Goal: Task Accomplishment & Management: Complete application form

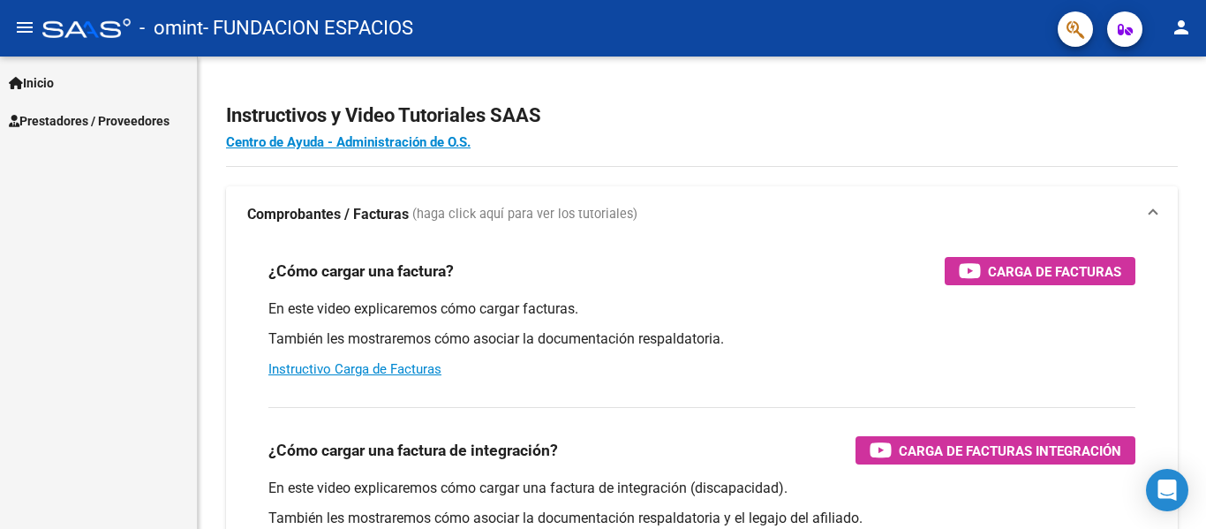
click at [37, 87] on span "Inicio" at bounding box center [31, 82] width 45 height 19
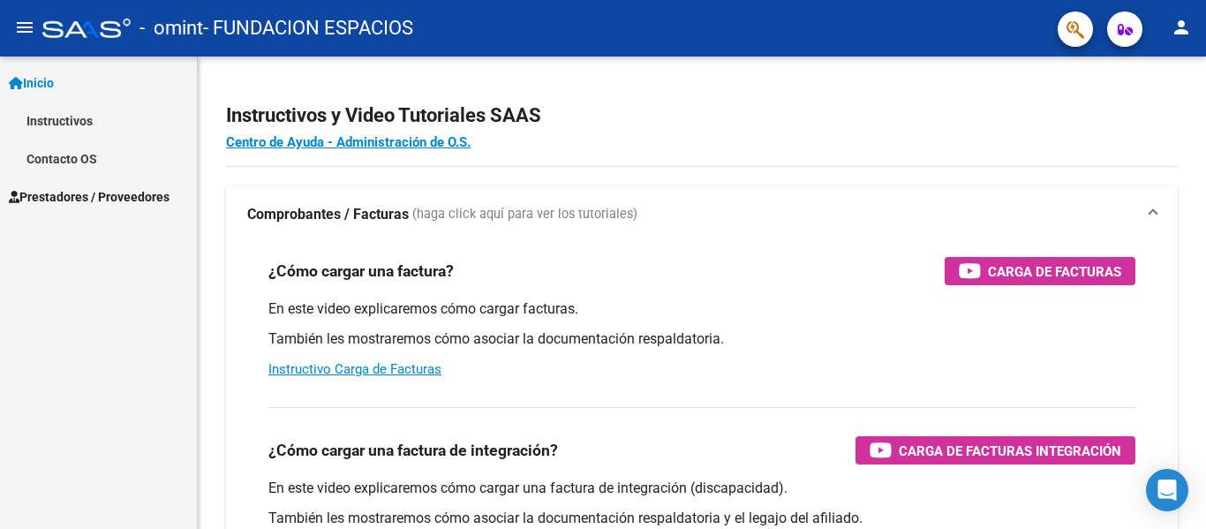
click at [84, 194] on span "Prestadores / Proveedores" at bounding box center [89, 196] width 161 height 19
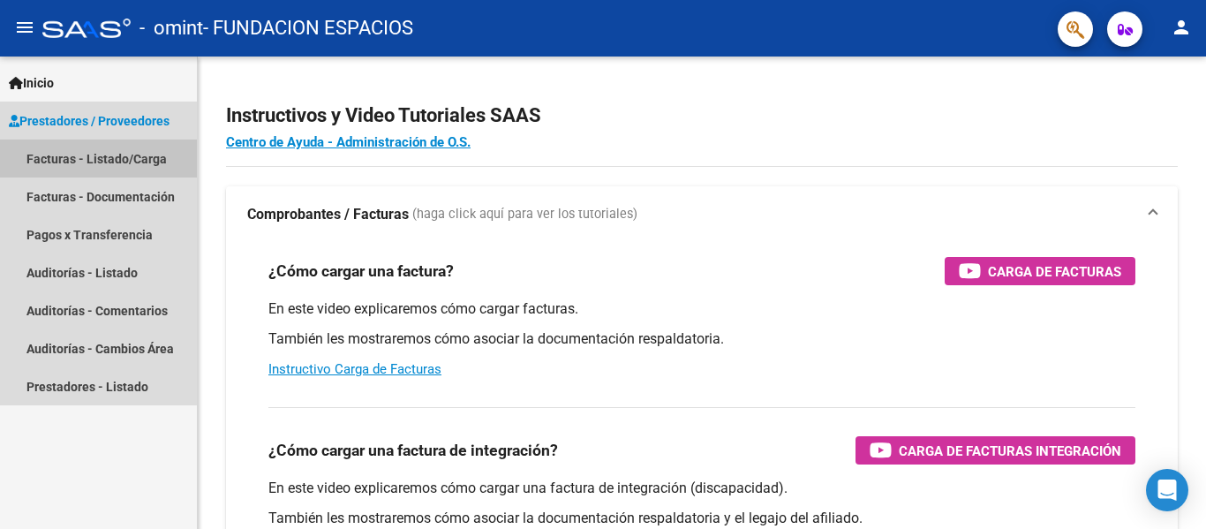
click at [109, 159] on link "Facturas - Listado/Carga" at bounding box center [98, 159] width 197 height 38
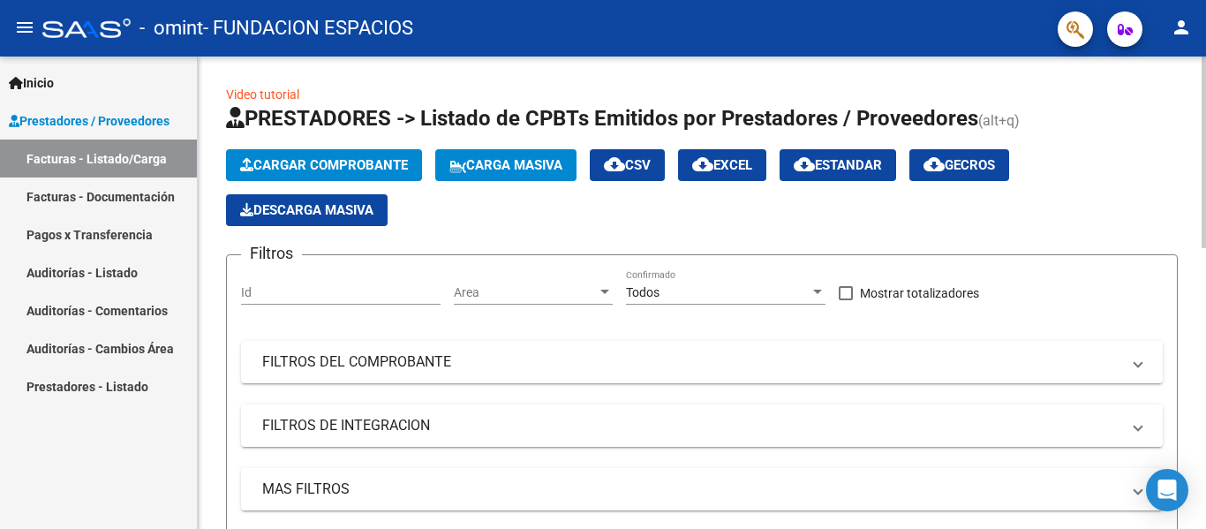
click at [337, 168] on span "Cargar Comprobante" at bounding box center [324, 165] width 168 height 16
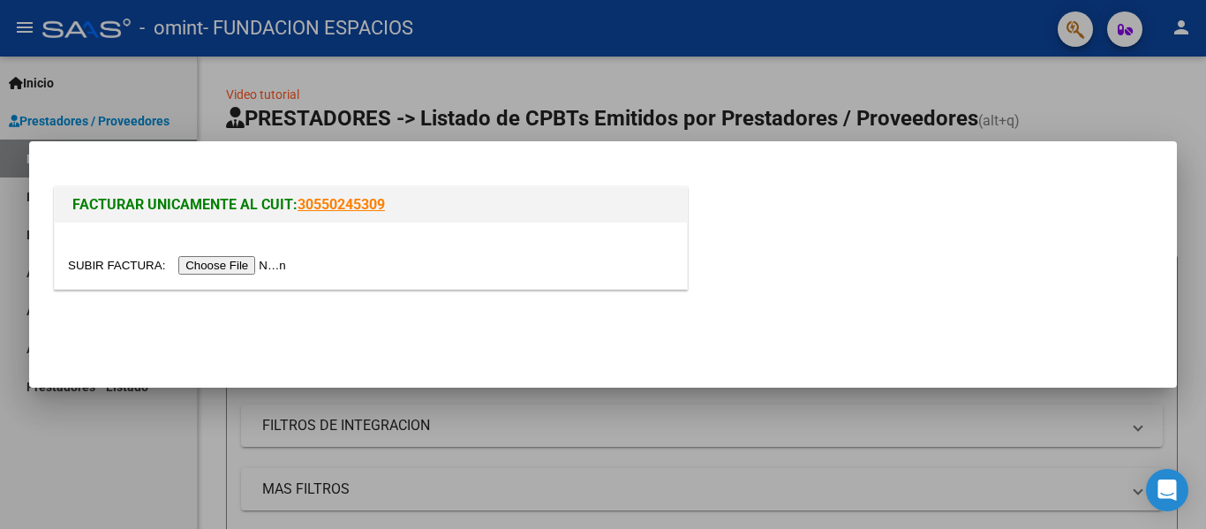
click at [238, 269] on input "file" at bounding box center [179, 265] width 223 height 19
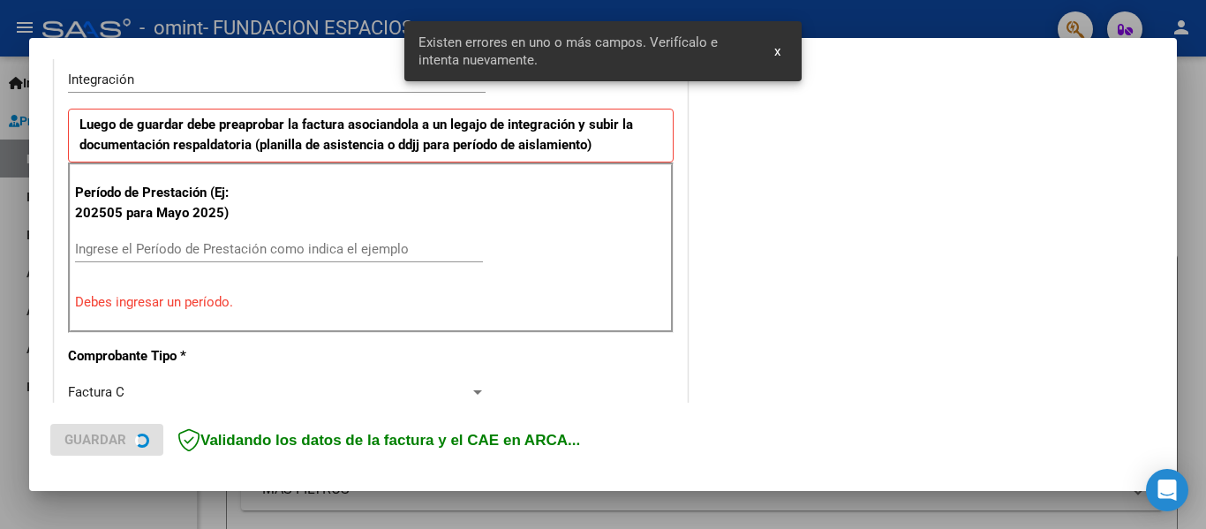
scroll to position [442, 0]
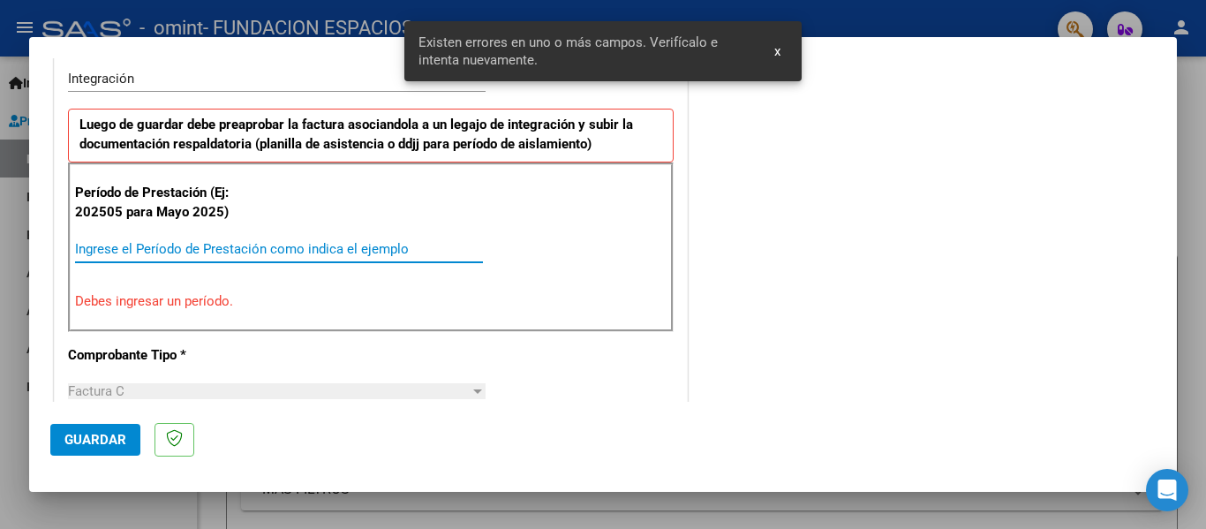
click at [171, 251] on input "Ingrese el Período de Prestación como indica el ejemplo" at bounding box center [279, 249] width 408 height 16
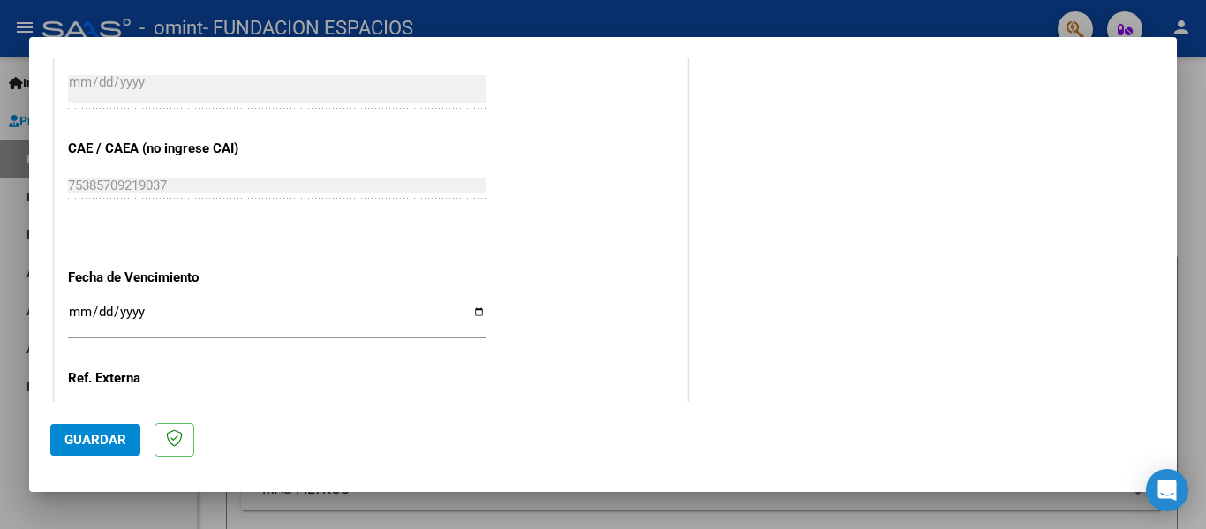
scroll to position [1149, 0]
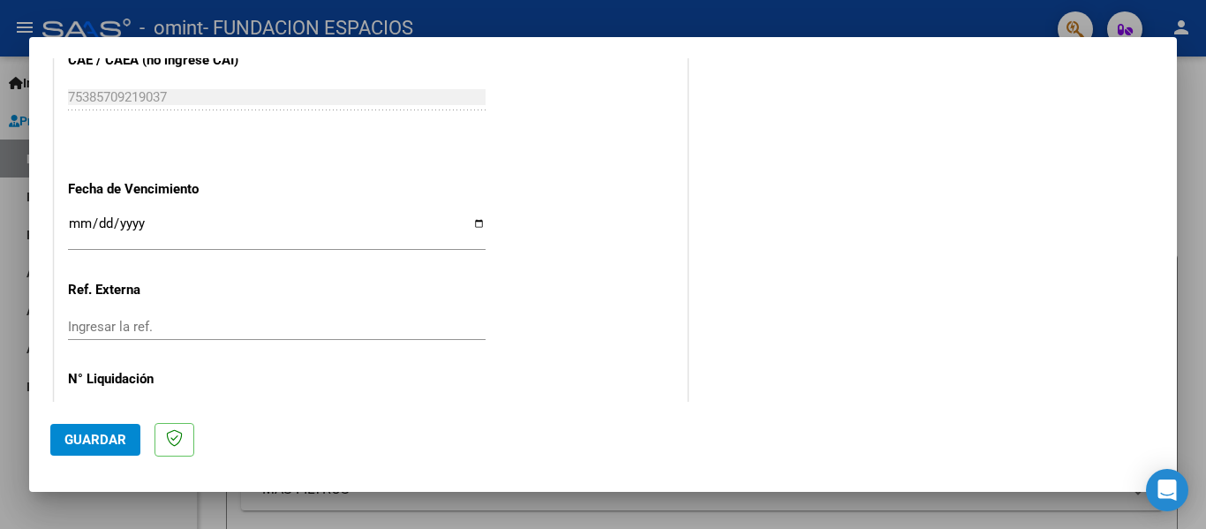
type input "202508"
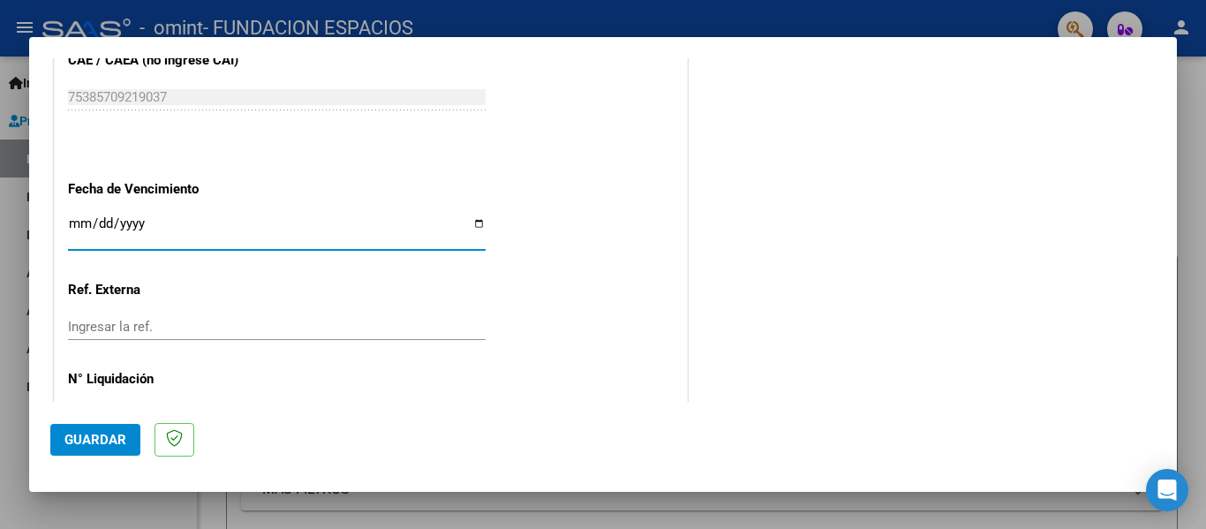
click at [78, 229] on input "Ingresar la fecha" at bounding box center [277, 230] width 418 height 28
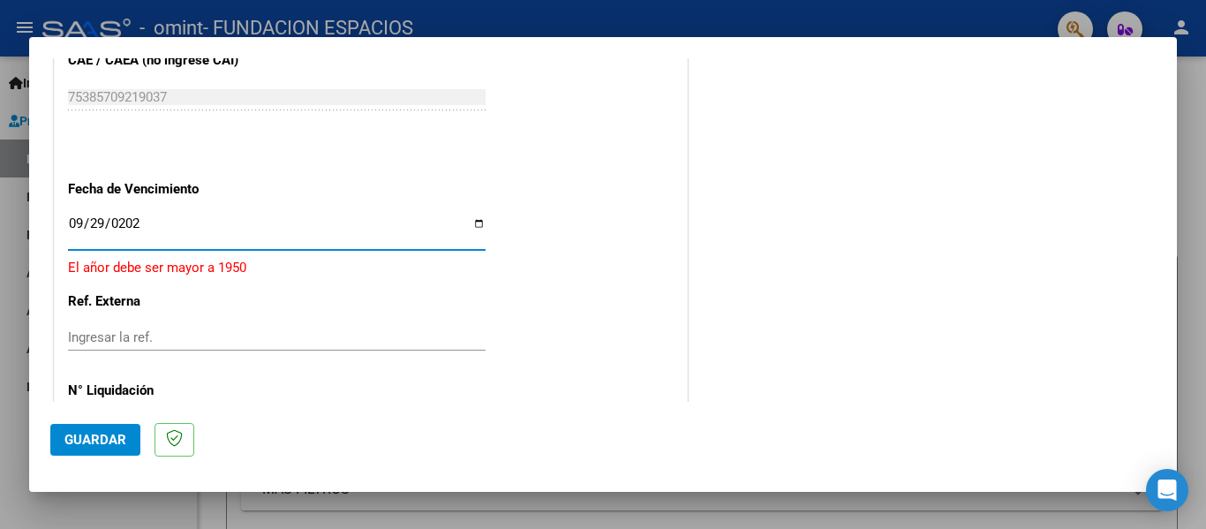
type input "[DATE]"
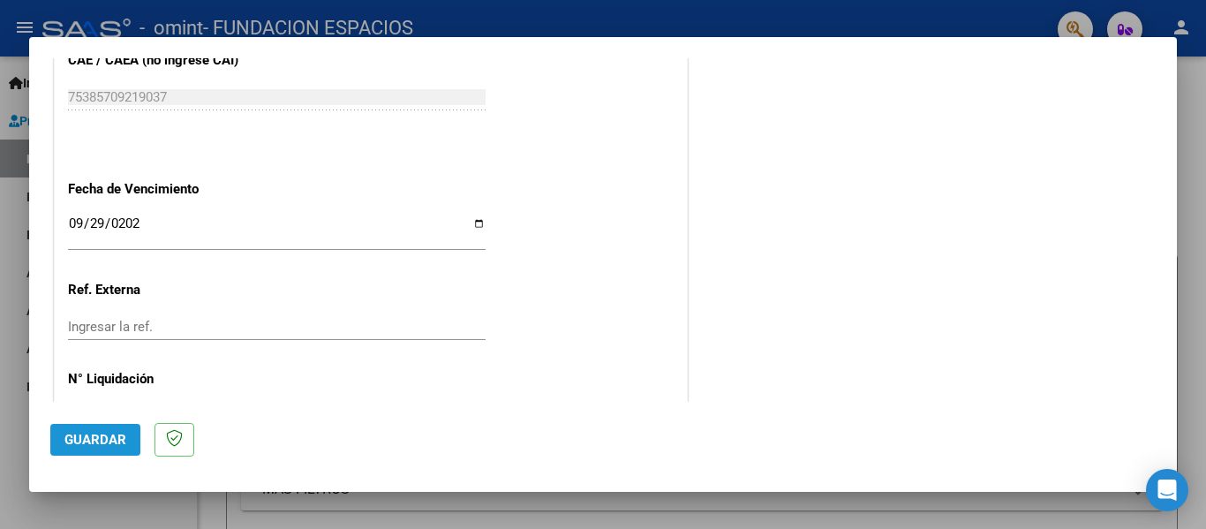
click at [90, 448] on span "Guardar" at bounding box center [95, 440] width 62 height 16
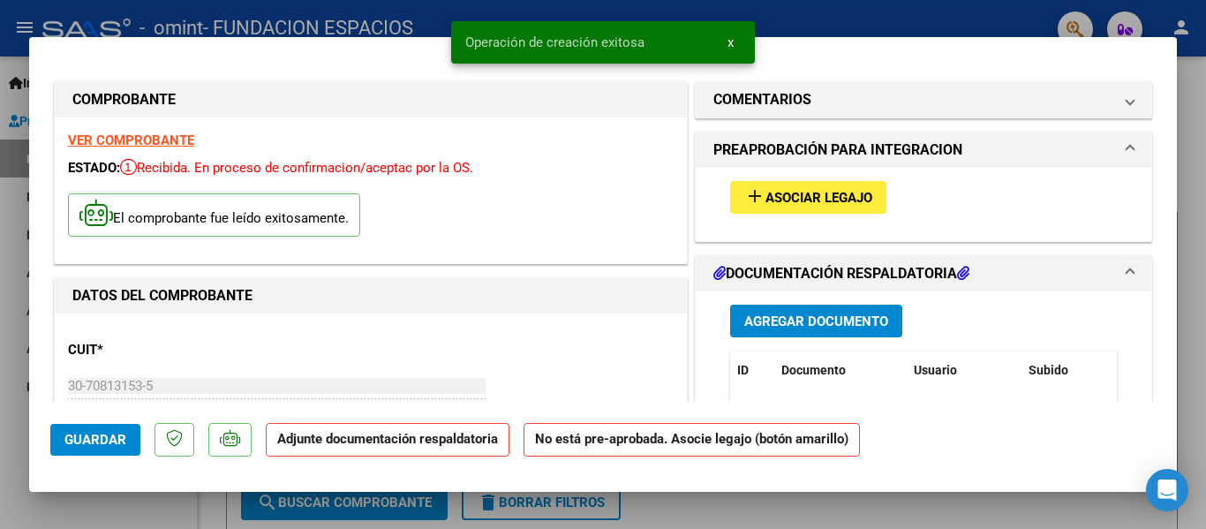
click at [774, 205] on span "Asociar Legajo" at bounding box center [819, 198] width 107 height 16
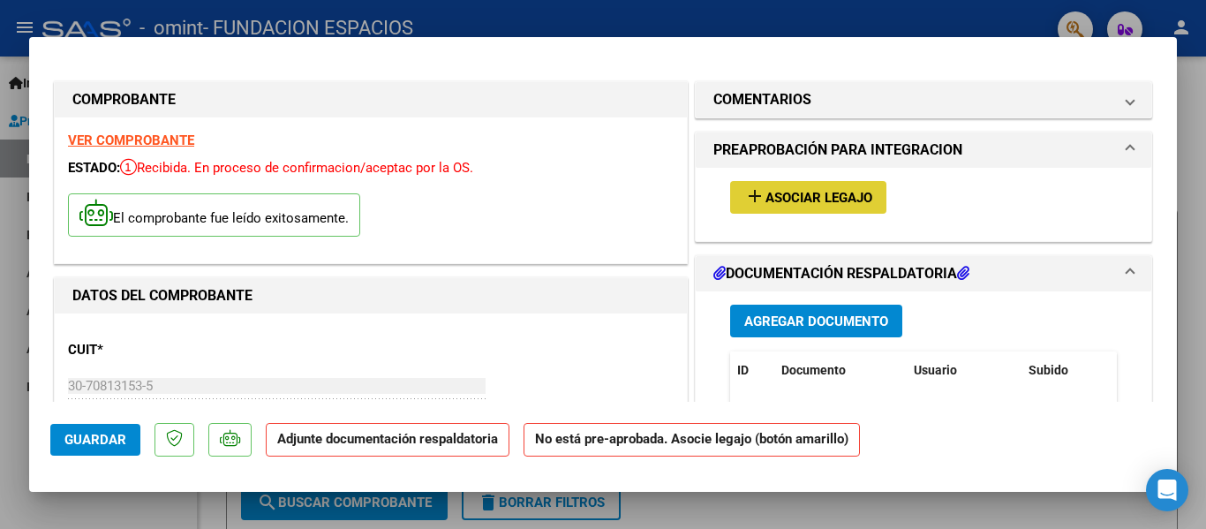
click at [857, 324] on span "Agregar Documento" at bounding box center [817, 322] width 144 height 16
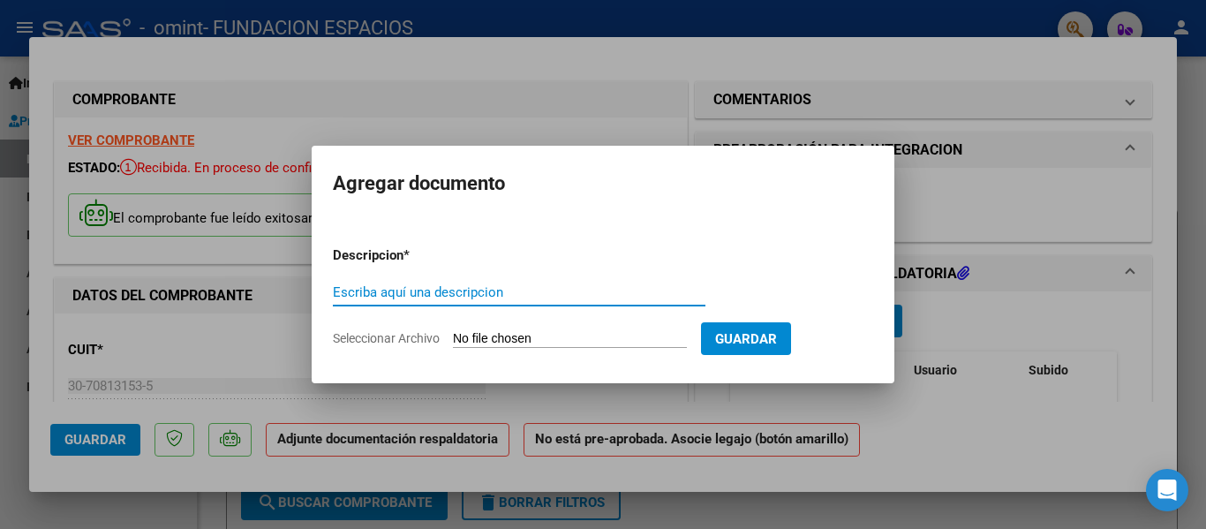
click at [482, 343] on input "Seleccionar Archivo" at bounding box center [570, 339] width 234 height 17
type input "C:\fakepath\TOSORONI [DATE] - PL ASISTENCIA.pdf"
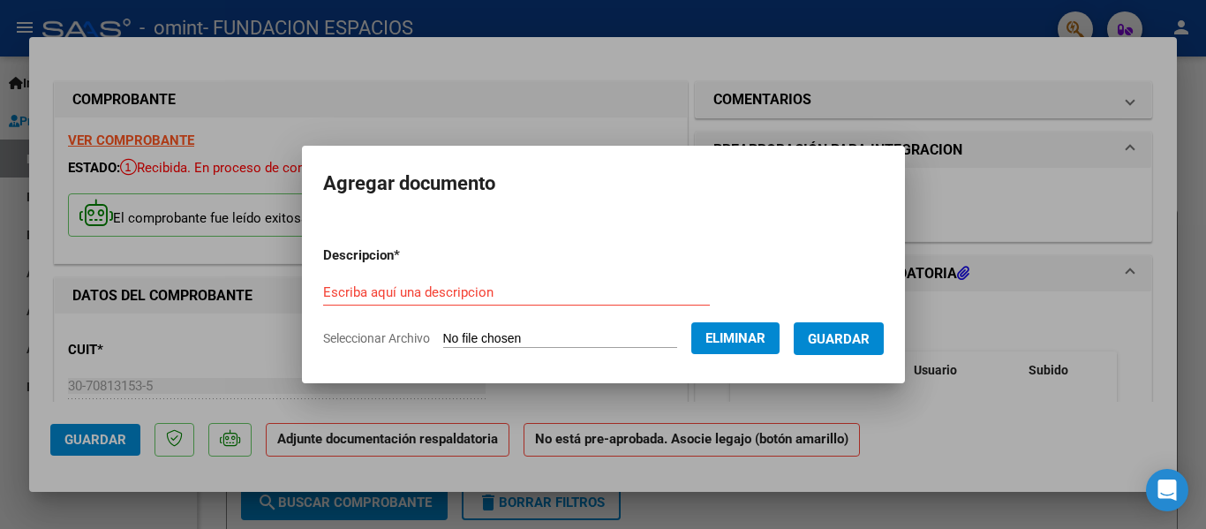
click at [850, 342] on span "Guardar" at bounding box center [839, 339] width 62 height 16
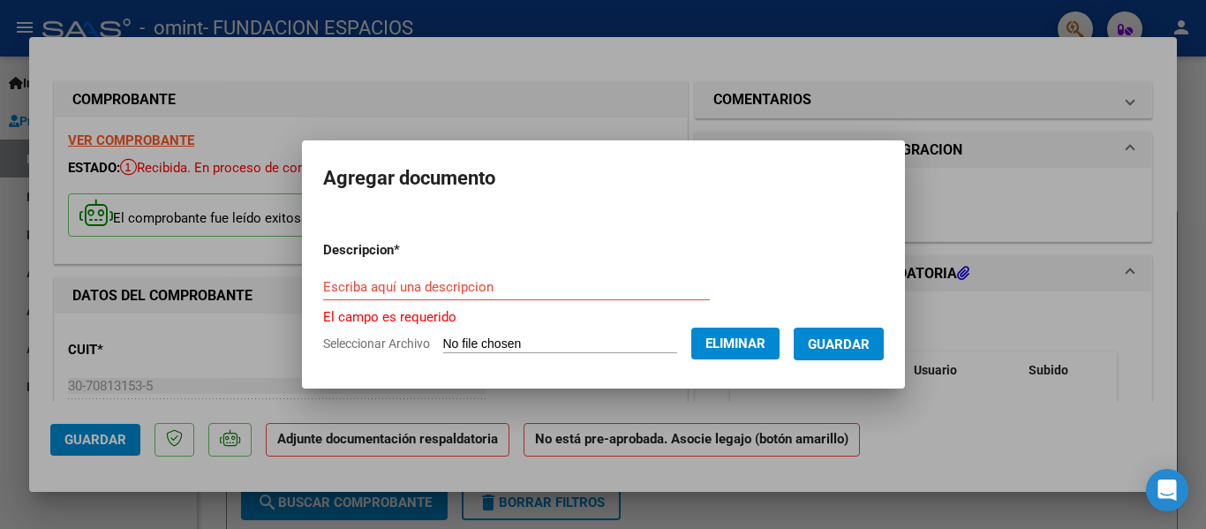
click at [497, 293] on input "Escriba aquí una descripcion" at bounding box center [516, 287] width 387 height 16
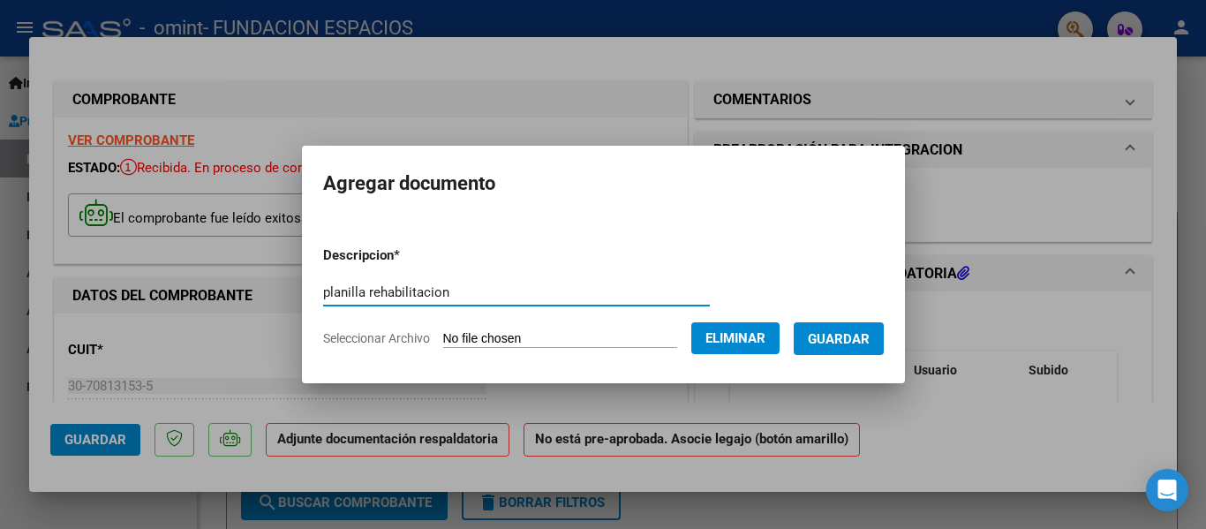
type input "planilla rehabilitacion"
click at [851, 339] on span "Guardar" at bounding box center [839, 339] width 62 height 16
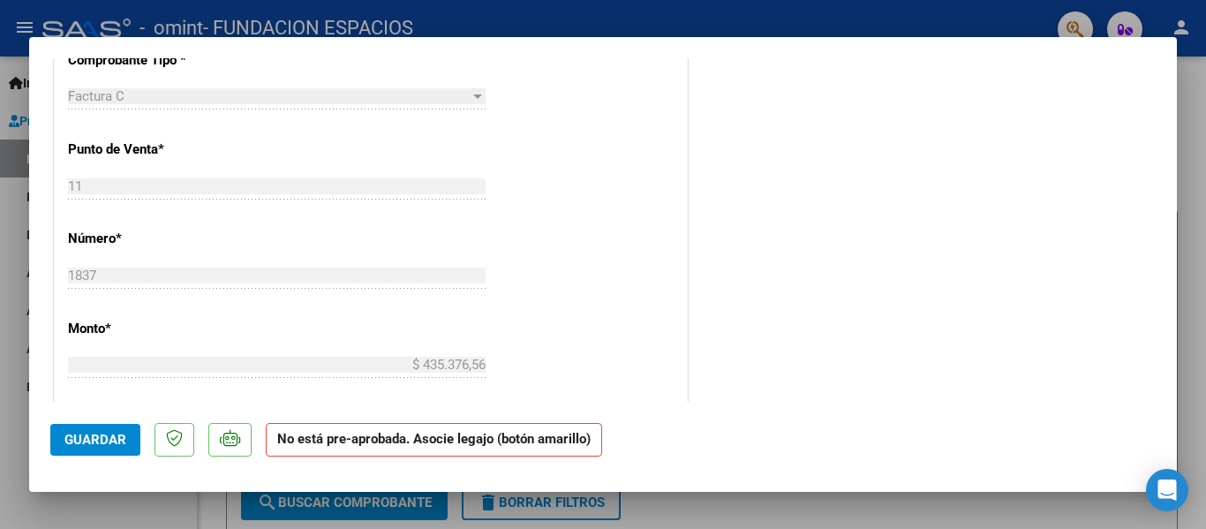
scroll to position [661, 0]
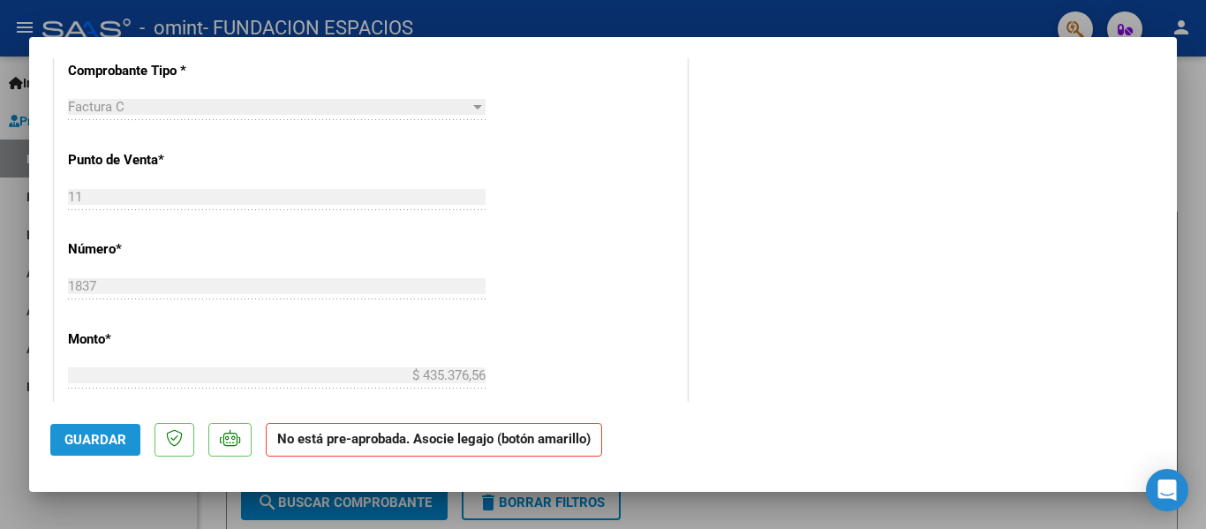
click at [54, 435] on button "Guardar" at bounding box center [95, 440] width 90 height 32
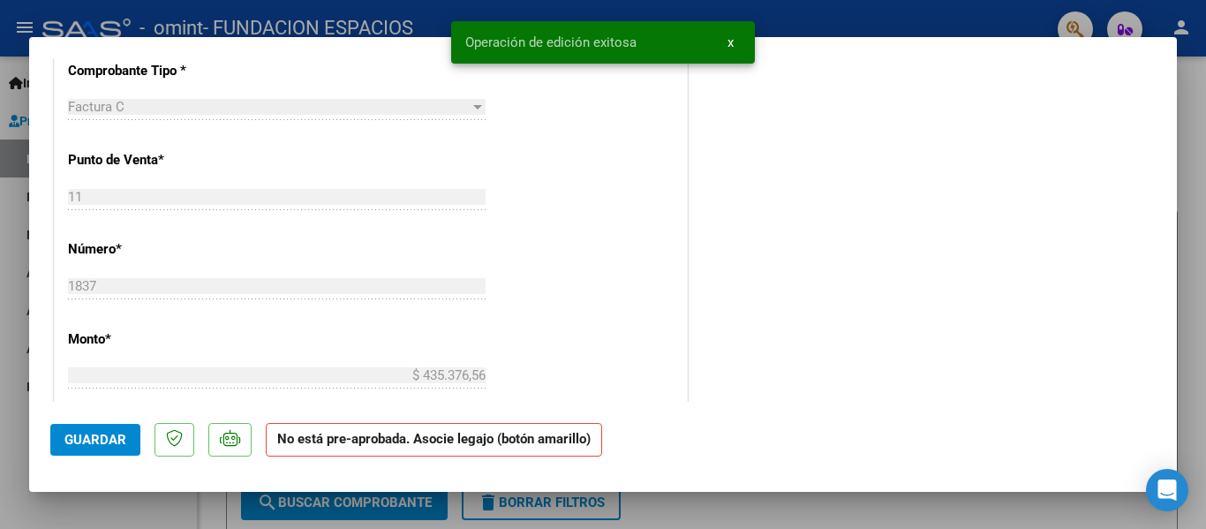
type input "$ 0,00"
